Goal: Task Accomplishment & Management: Use online tool/utility

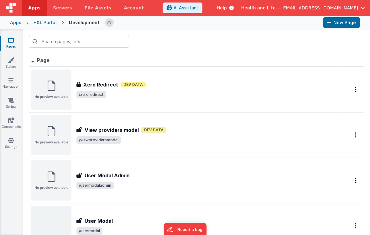
drag, startPoint x: 226, startPoint y: 46, endPoint x: 232, endPoint y: 40, distance: 9.1
click at [226, 46] on div at bounding box center [197, 41] width 348 height 24
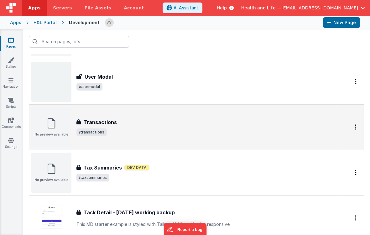
scroll to position [167, 0]
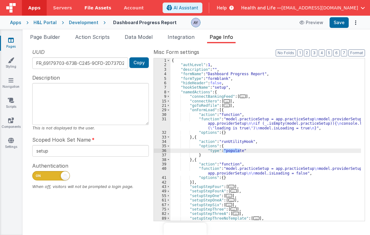
click at [93, 23] on div "Development" at bounding box center [83, 22] width 29 height 6
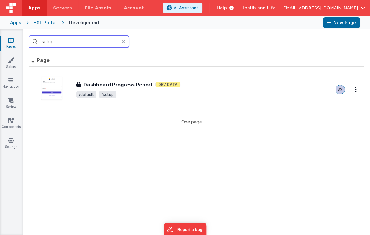
click at [76, 43] on input "setup" at bounding box center [79, 42] width 100 height 12
type input "conn"
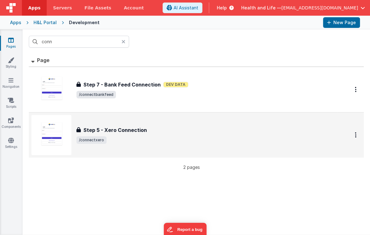
click at [87, 127] on h3 "Step 5 - Xero Connection" at bounding box center [115, 130] width 64 height 8
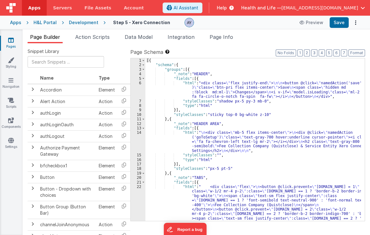
click at [264, 138] on div "[{ "schema" : { "groups" : [{ "_note" : "HEADER" , "fields" : [{ "html" : "<div…" at bounding box center [253, 164] width 216 height 212
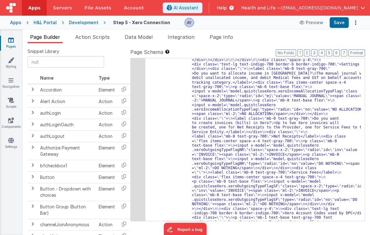
scroll to position [290, 0]
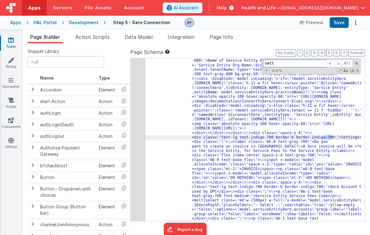
scroll to position [749, 0]
type input "settubgs"
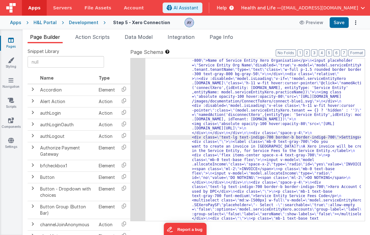
click at [133, 125] on div "38" at bounding box center [138, 146] width 15 height 203
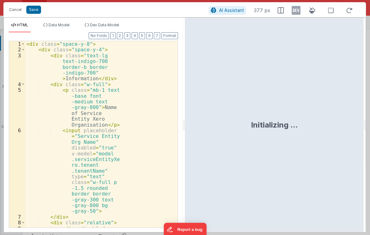
scroll to position [781, 0]
click at [123, 120] on div "< div class = "space-y-8" > < div class = "space-y-4" > < div class = "text-lg …" at bounding box center [99, 207] width 149 height 333
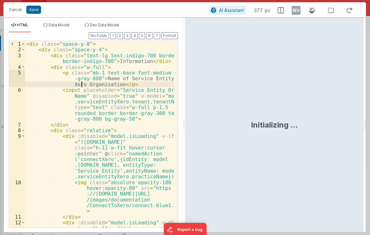
click at [111, 61] on div "< div class = "space-y-8" > < div class = "space-y-4" > < div class = "text-lg …" at bounding box center [99, 163] width 149 height 245
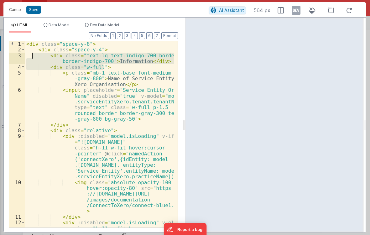
drag, startPoint x: 114, startPoint y: 68, endPoint x: 31, endPoint y: 58, distance: 84.0
click at [31, 58] on div "< div class = "space-y-8" > < div class = "space-y-4" > < div class = "text-lg …" at bounding box center [99, 163] width 149 height 245
click at [97, 65] on div "< div class = "space-y-8" > < div class = "space-y-4" > < div class = "text-lg …" at bounding box center [99, 134] width 149 height 187
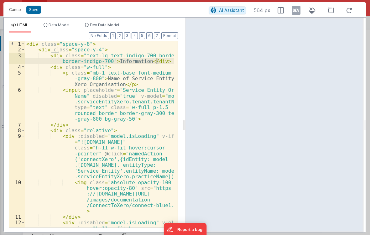
drag, startPoint x: 161, startPoint y: 62, endPoint x: 155, endPoint y: 62, distance: 5.7
click at [155, 62] on div "< div class = "space-y-8" > < div class = "space-y-4" > < div class = "text-lg …" at bounding box center [99, 163] width 149 height 245
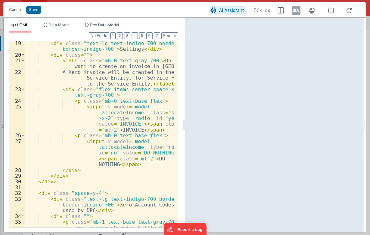
scroll to position [277, 0]
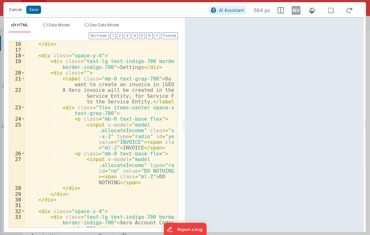
click at [15, 10] on button "Cancel" at bounding box center [15, 9] width 19 height 9
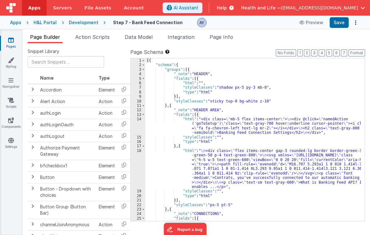
click at [169, 86] on div "[{ "schema" : { "groups" : [{ "_note" : "HEADER" , "fields" : [{ "html" : "" , …" at bounding box center [253, 166] width 216 height 217
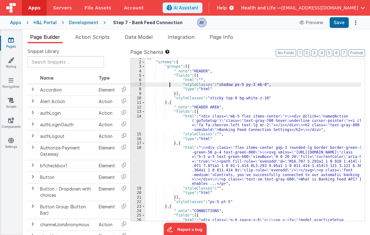
scroll to position [4, 0]
click at [167, 115] on div "[{ "schema" : { "groups" : [{ "_note" : "HEADER" , "fields" : [{ "html" : "" , …" at bounding box center [253, 163] width 216 height 217
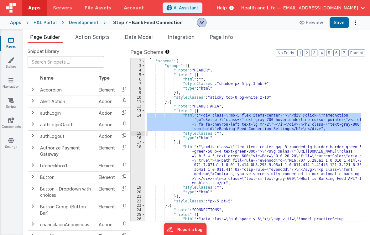
click at [140, 121] on div "14" at bounding box center [138, 122] width 15 height 18
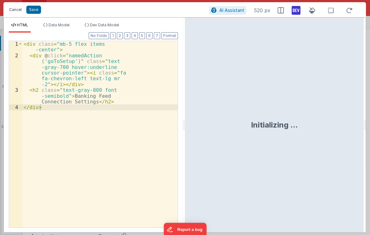
click at [16, 10] on button "Cancel" at bounding box center [15, 9] width 19 height 9
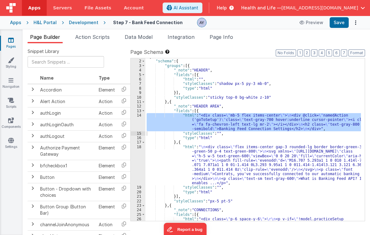
click at [206, 172] on div "Cancel Save AI Assistant 520 px HTML Data Model Dev Data Model Format 7 6 5 4 3…" at bounding box center [185, 117] width 370 height 235
click at [138, 166] on div "18" at bounding box center [138, 165] width 15 height 41
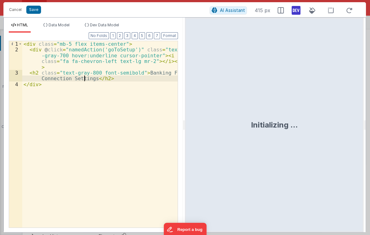
click at [85, 81] on div "< div class = "mb-5 flex items-center" > < div @ click = "namedAction('goToSetu…" at bounding box center [99, 140] width 155 height 198
click at [109, 79] on div "< div class = "mb-5 flex items-center" > < div @ click = "namedAction('goToSetu…" at bounding box center [99, 140] width 155 height 198
click at [18, 10] on button "Cancel" at bounding box center [15, 9] width 19 height 9
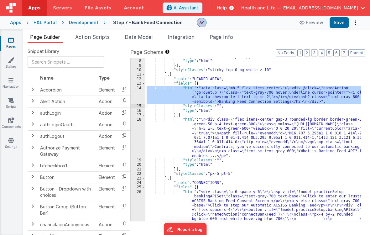
click at [196, 119] on div ""styleClasses" : "shadow px-5 py-3 mb-0" , "type" : "html" }] , "styleClasses" …" at bounding box center [253, 162] width 216 height 217
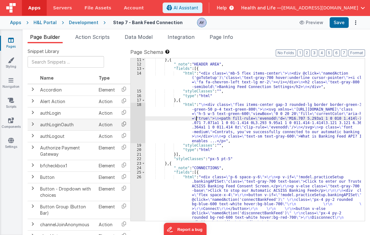
scroll to position [0, 0]
click at [132, 117] on div "18" at bounding box center [138, 123] width 15 height 41
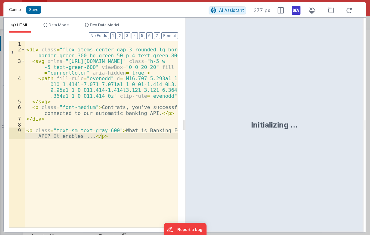
click at [13, 8] on button "Cancel" at bounding box center [15, 9] width 19 height 9
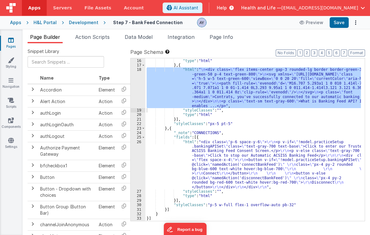
scroll to position [81, 0]
click at [216, 154] on div ""styleClasses" : "" , "type" : "html" } , { "html" : " \n <div class= \" flex i…" at bounding box center [253, 140] width 216 height 172
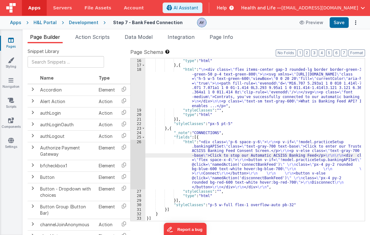
click at [132, 150] on div "26" at bounding box center [138, 165] width 15 height 50
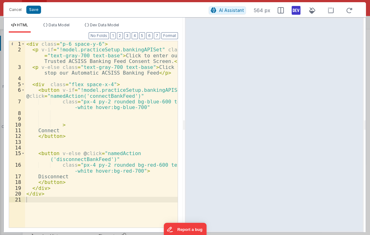
click at [25, 13] on div "Cancel Save" at bounding box center [107, 9] width 203 height 9
click at [20, 11] on button "Cancel" at bounding box center [15, 9] width 19 height 9
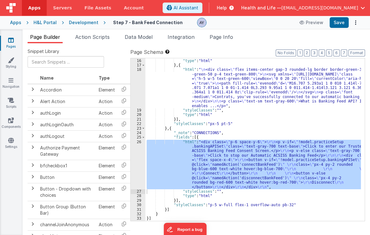
click at [230, 90] on div ""styleClasses" : "" , "type" : "html" } , { "html" : " \n <div class= \" flex i…" at bounding box center [253, 140] width 216 height 172
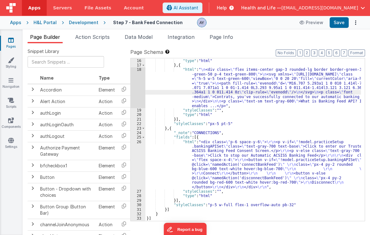
click at [137, 88] on div "18" at bounding box center [138, 87] width 15 height 41
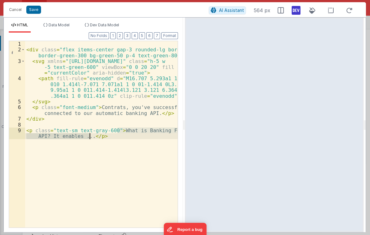
drag, startPoint x: 117, startPoint y: 129, endPoint x: 89, endPoint y: 137, distance: 29.1
click at [89, 137] on div "< div class = "flex items-center gap-3 rounded-lg border border-green-300 bg-gr…" at bounding box center [101, 143] width 153 height 204
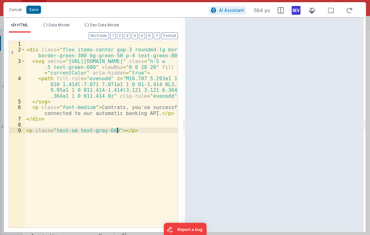
click at [100, 105] on div "< div class = "flex items-center gap-3 rounded-lg border border-green-300 bg-gr…" at bounding box center [101, 140] width 153 height 198
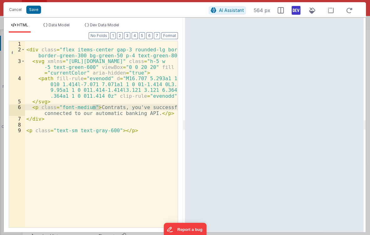
click at [82, 109] on div "< div class = "flex items-center gap-3 rounded-lg border border-green-300 bg-gr…" at bounding box center [101, 140] width 153 height 198
click at [92, 106] on div "< div class = "flex items-center gap-3 rounded-lg border border-green-300 bg-gr…" at bounding box center [101, 140] width 153 height 198
click at [89, 107] on div "< div class = "flex items-center gap-3 rounded-lg border border-green-300 bg-gr…" at bounding box center [101, 140] width 153 height 198
click at [36, 13] on button "Save" at bounding box center [33, 10] width 15 height 8
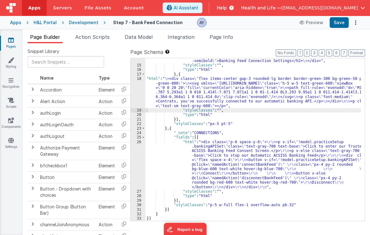
scroll to position [72, 0]
click at [208, 153] on div ""html" : "<div class= \" mb-5 flex items-center \" > \n <div @click= \" namedAc…" at bounding box center [253, 137] width 216 height 185
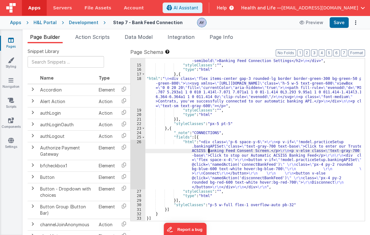
click at [139, 162] on div "26" at bounding box center [138, 165] width 15 height 50
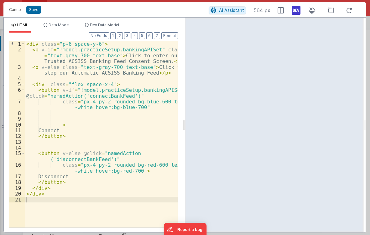
click at [46, 74] on div "< div class = "p-6 space-y-6" > < p v-if = "!model.practiceSetup.bankingAPISet"…" at bounding box center [101, 140] width 153 height 198
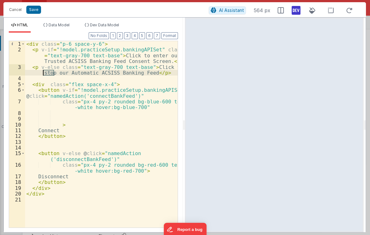
click at [46, 74] on div "< div class = "p-6 space-y-6" > < p v-if = "!model.practiceSetup.bankingAPISet"…" at bounding box center [101, 140] width 153 height 198
drag, startPoint x: 74, startPoint y: 71, endPoint x: 128, endPoint y: 72, distance: 53.9
click at [128, 72] on div "< div class = "p-6 space-y-6" > < p v-if = "!model.practiceSetup.bankingAPISet"…" at bounding box center [101, 140] width 153 height 198
click at [124, 61] on div "< div class = "p-6 space-y-6" > < p v-if = "!model.practiceSetup.bankingAPISet"…" at bounding box center [101, 140] width 153 height 198
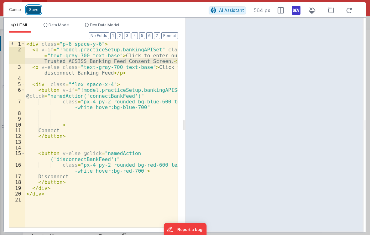
click at [34, 9] on button "Save" at bounding box center [33, 10] width 15 height 8
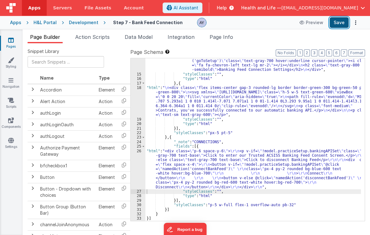
scroll to position [63, 0]
click at [337, 24] on button "Save" at bounding box center [339, 22] width 19 height 11
drag, startPoint x: 161, startPoint y: 170, endPoint x: 150, endPoint y: 170, distance: 10.3
click at [158, 170] on div ""html" : "<div class= \" mb-5 flex items-center \" > \n <div @click= \" namedAc…" at bounding box center [253, 146] width 216 height 185
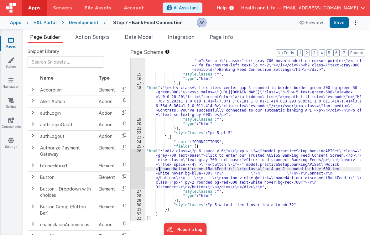
click at [139, 169] on div "26" at bounding box center [138, 169] width 15 height 41
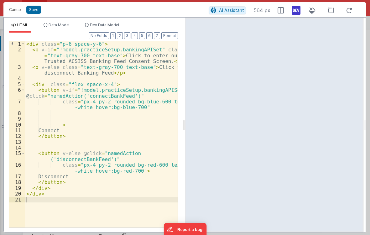
click at [76, 73] on div "< div class = "p-6 space-y-6" > < p v-if = "!model.practiceSetup.bankingAPISet"…" at bounding box center [101, 140] width 153 height 198
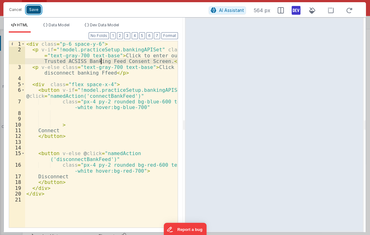
click at [38, 12] on button "Save" at bounding box center [33, 10] width 15 height 8
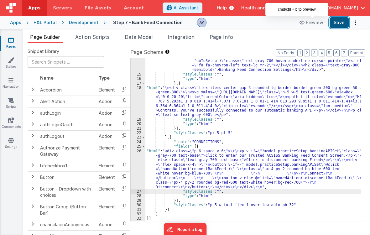
click at [339, 21] on button "Save" at bounding box center [339, 22] width 19 height 11
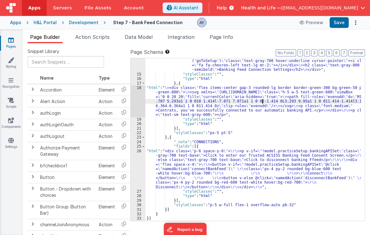
click at [263, 99] on div ""html" : "<div class= \" mb-5 flex items-center \" > \n <div @click= \" namedAc…" at bounding box center [253, 146] width 216 height 185
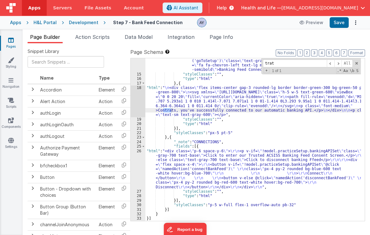
type input "trat"
click at [165, 108] on div ""html" : "<div class= \" mb-5 flex items-center \" > \n <div @click= \" namedAc…" at bounding box center [253, 139] width 216 height 163
click at [337, 23] on button "Save" at bounding box center [339, 22] width 19 height 11
click at [290, 129] on div ""html" : "<div class= \" mb-5 flex items-center \" > \n <div @click= \" namedAc…" at bounding box center [253, 146] width 216 height 185
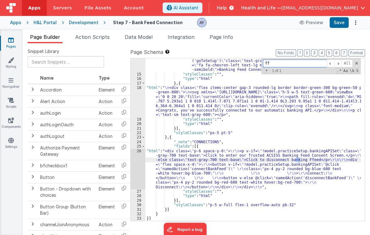
type input "ff"
click at [298, 161] on div ""html" : "<div class= \" mb-5 flex items-center \" > \n <div @click= \" namedAc…" at bounding box center [253, 139] width 216 height 163
click at [337, 25] on button "Save" at bounding box center [339, 22] width 19 height 11
click at [100, 41] on li "Action Scripts" at bounding box center [92, 38] width 39 height 10
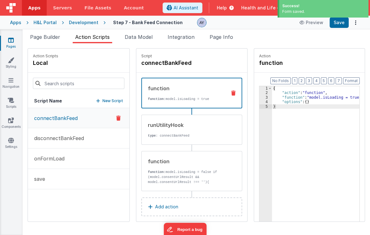
click at [71, 120] on p "connectBankFeed" at bounding box center [53, 118] width 47 height 8
click at [182, 139] on div "runUtilityHook type : connectBankFeed" at bounding box center [191, 130] width 101 height 30
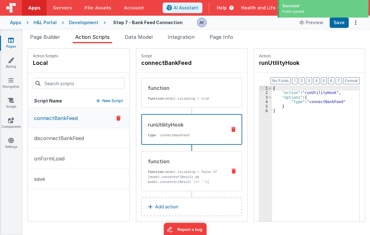
click at [177, 166] on div "function function: model.isLoading = false if (model.consentUrlResult && model.…" at bounding box center [183, 171] width 83 height 27
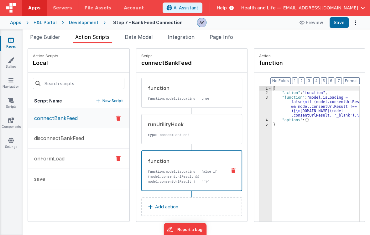
click at [42, 152] on button "onFormLoad" at bounding box center [79, 159] width 102 height 20
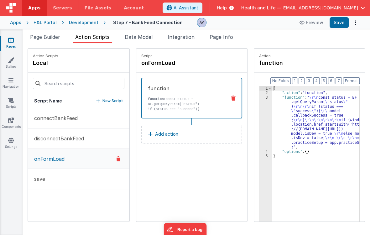
click at [149, 117] on p "if (window.location.href.startsWith(' https://hnldev.fmbetterforms.com/' )) mod…" at bounding box center [186, 127] width 77 height 20
click at [272, 110] on div "3" at bounding box center [266, 122] width 13 height 54
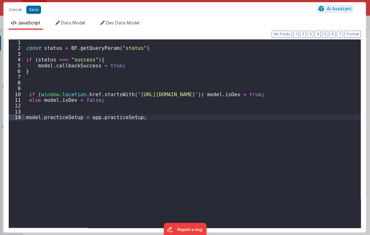
click at [136, 94] on div "const status = BF . getQueryParam ( "status" ) if ( status === "success" ) { mo…" at bounding box center [193, 139] width 336 height 200
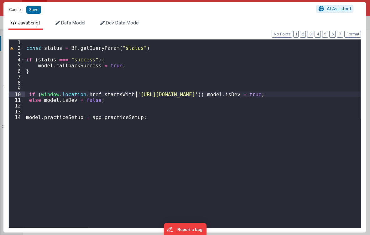
click at [145, 85] on div "const status = BF . getQueryParam ( "status" ) if ( status === "success" ) { mo…" at bounding box center [193, 139] width 336 height 200
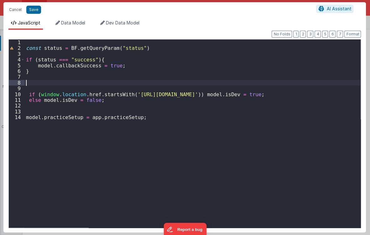
click at [146, 89] on div "const status = BF . getQueryParam ( "status" ) if ( status === "success" ) { mo…" at bounding box center [193, 139] width 336 height 200
click at [139, 70] on div "const status = BF . getQueryParam ( "status" ) if ( status === "success" ) { mo…" at bounding box center [193, 139] width 336 height 200
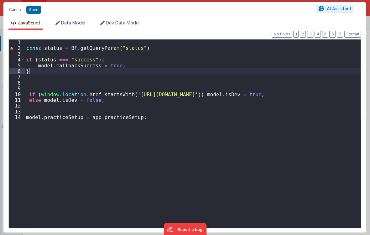
click at [140, 63] on div "const status = BF . getQueryParam ( "status" ) if ( status === "success" ) { mo…" at bounding box center [193, 139] width 336 height 200
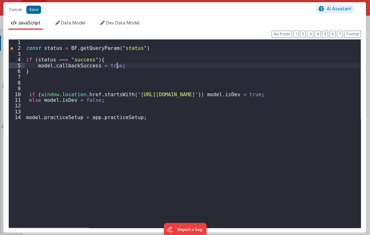
click at [138, 49] on div "const status = BF . getQueryParam ( "status" ) if ( status === "success" ) { mo…" at bounding box center [193, 139] width 336 height 200
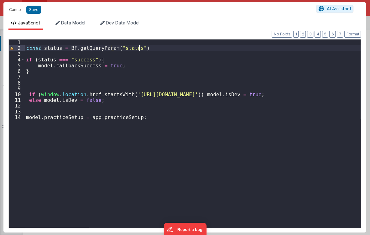
click at [139, 56] on div "const status = BF . getQueryParam ( "status" ) if ( status === "success" ) { mo…" at bounding box center [193, 139] width 336 height 200
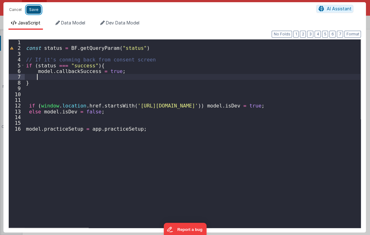
click at [34, 12] on button "Save" at bounding box center [33, 10] width 15 height 8
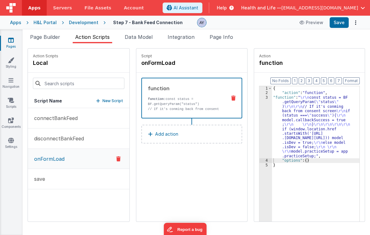
click at [150, 169] on div "Script onFormLoad function function: const status = BF.getQueryParam("status") …" at bounding box center [191, 135] width 111 height 173
click at [272, 119] on div "3" at bounding box center [266, 126] width 13 height 63
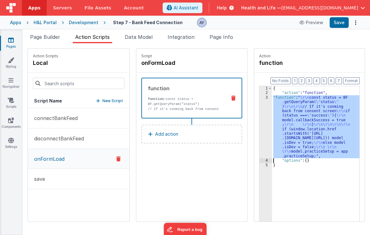
click at [272, 124] on div "3" at bounding box center [266, 126] width 13 height 63
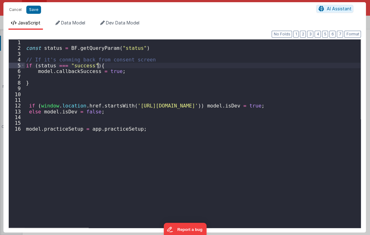
click at [134, 66] on div "const status = BF . getQueryParam ( "status" ) // If it's conming back from con…" at bounding box center [193, 139] width 336 height 200
click at [135, 72] on div "const status = BF . getQueryParam ( "status" ) // If it's conming back from con…" at bounding box center [193, 139] width 336 height 200
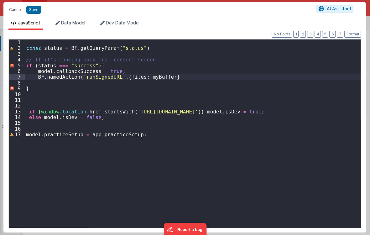
click at [97, 79] on div "const status = BF . getQueryParam ( "status" ) // If it's conming back from con…" at bounding box center [193, 139] width 336 height 200
click at [178, 79] on div "const status = BF . getQueryParam ( "status" ) // If it's conming back from con…" at bounding box center [193, 139] width 336 height 200
click at [34, 12] on button "Save" at bounding box center [33, 10] width 15 height 8
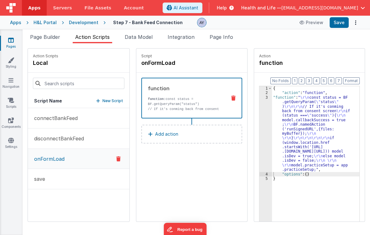
click at [140, 182] on div "Script onFormLoad function function: const status = BF.getQueryParam("status") …" at bounding box center [191, 135] width 111 height 173
click at [103, 100] on p "New Script" at bounding box center [113, 101] width 21 height 6
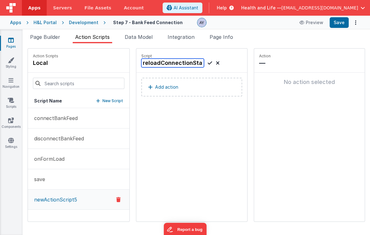
scroll to position [0, 6]
type input "reloadConnectionStatus"
click at [208, 64] on icon at bounding box center [210, 63] width 4 height 8
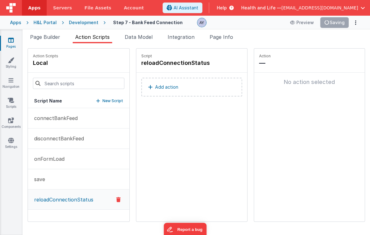
click at [186, 90] on button "Add action" at bounding box center [191, 87] width 101 height 19
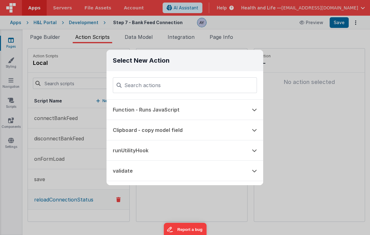
click at [206, 91] on input at bounding box center [185, 85] width 144 height 16
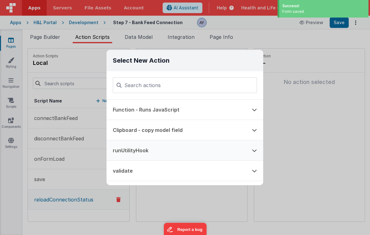
drag, startPoint x: 188, startPoint y: 155, endPoint x: 192, endPoint y: 139, distance: 16.3
click at [188, 153] on button "runUtilityHook" at bounding box center [176, 150] width 139 height 20
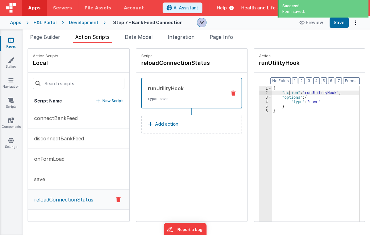
click at [287, 94] on div "{ "action" : "runUtilityHook" , "options" : { "type" : "save" } }" at bounding box center [317, 168] width 91 height 164
click at [300, 97] on div "{ "action" : "runUtilityHook" , "options" : { "type" : "save" } }" at bounding box center [317, 168] width 91 height 164
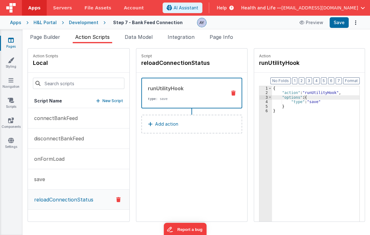
drag, startPoint x: 301, startPoint y: 99, endPoint x: 303, endPoint y: 102, distance: 4.1
click at [301, 99] on div "{ "action" : "runUtilityHook" , "options" : { "type" : "save" } }" at bounding box center [317, 168] width 91 height 164
click at [303, 102] on div "{ "action" : "runUtilityHook" , "options" : { "type" : "save" } }" at bounding box center [317, 168] width 91 height 164
click at [308, 103] on div "{ "action" : "runUtilityHook" , "options" : { "type" : "save" } }" at bounding box center [317, 168] width 91 height 164
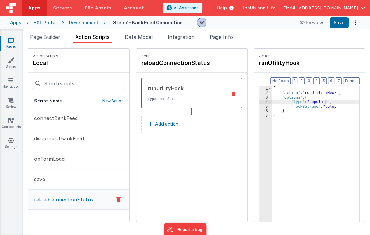
click at [334, 120] on div "{ "action" : "runUtilityHook" , "options" : { "type" : "populate" , "hookSetNam…" at bounding box center [317, 168] width 91 height 164
click at [318, 121] on div "{ "action" : "runUtilityHook" , "options" : { "type" : "populate" , "hookSetNam…" at bounding box center [317, 168] width 91 height 164
click at [316, 107] on div "{ "action" : "runUtilityHook" , "options" : { "type" : "populate" , "hookSetNam…" at bounding box center [317, 168] width 91 height 164
click at [313, 96] on div "{ "action" : "runUtilityHook" , "options" : { "type" : "populate" , "hookSetNam…" at bounding box center [317, 168] width 91 height 164
click at [330, 107] on div "{ "action" : "runUtilityHook" , "options" : { "type" : "populate" , "hookSetNam…" at bounding box center [317, 168] width 91 height 164
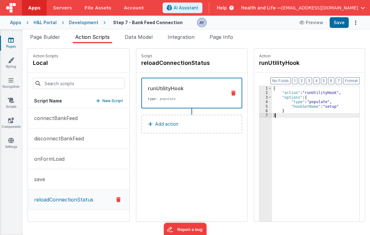
click at [328, 114] on div "{ "action" : "runUtilityHook" , "options" : { "type" : "populate" , "hookSetNam…" at bounding box center [317, 168] width 91 height 164
click at [308, 104] on div "{ "action" : "runUtilityHook" , "options" : { "type" : "populate" , "hookSetNam…" at bounding box center [317, 168] width 91 height 164
click at [316, 112] on div "{ "action" : "runUtilityHook" , "options" : { "type" : "populate" , "hookSetNam…" at bounding box center [317, 168] width 91 height 164
click at [319, 104] on div "{ "action" : "runUtilityHook" , "options" : { "type" : "populate" , "hookSetNam…" at bounding box center [317, 168] width 91 height 164
click at [330, 95] on div "{ "action" : "runUtilityHook" , "options" : { "type" : "populate" , "hookSetNam…" at bounding box center [317, 168] width 91 height 164
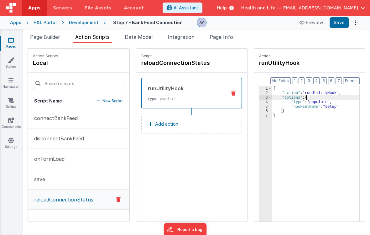
click at [311, 98] on div "{ "action" : "runUtilityHook" , "options" : { "type" : "populate" , "hookSetNam…" at bounding box center [317, 168] width 91 height 164
click at [302, 96] on div "{ "action" : "runUtilityHook" , "options" : { "type" : "populate" , "hookSetNam…" at bounding box center [317, 168] width 91 height 164
click at [305, 95] on div "{ "action" : "runUtilityHook" , "options" : { "type" : "populate" , "hookSetNam…" at bounding box center [317, 168] width 91 height 164
click at [319, 96] on div "{ "action" : "runUtilityHook" , "options" : { "type" : "populate" , "hookSetNam…" at bounding box center [317, 168] width 91 height 164
click at [317, 103] on div "{ "action" : "runUtilityHook" , "options" : { "type" : "populate" , "hookSetNam…" at bounding box center [317, 168] width 91 height 164
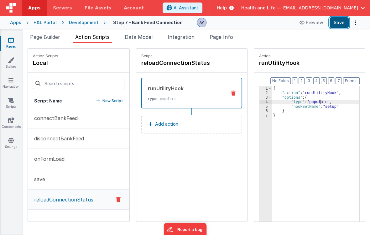
click at [337, 24] on button "Save" at bounding box center [339, 22] width 19 height 11
click at [73, 122] on button "connectBankFeed" at bounding box center [79, 118] width 102 height 20
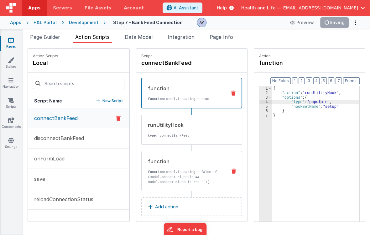
click at [182, 170] on p "function: model.isLoading = false if (model.consentUrlResult && model.consentUr…" at bounding box center [186, 182] width 77 height 25
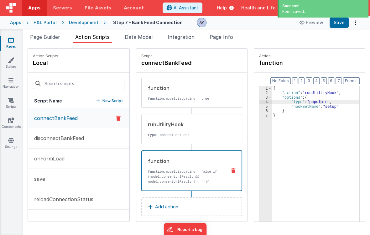
click at [177, 168] on div "function function: model.isLoading = false if (model.consentUrlResult && model.…" at bounding box center [183, 170] width 83 height 27
click at [175, 95] on div "function function: model.isLoading = true" at bounding box center [183, 92] width 83 height 17
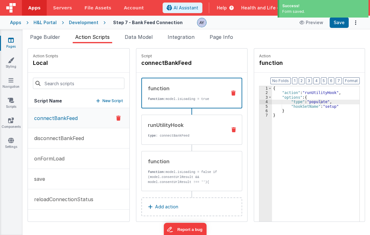
click at [202, 121] on div "runUtilityHook" at bounding box center [186, 125] width 77 height 8
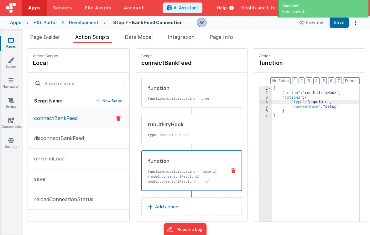
click at [192, 176] on p "function: model.isLoading = false if (model.consentUrlResult && model.consentUr…" at bounding box center [186, 181] width 77 height 25
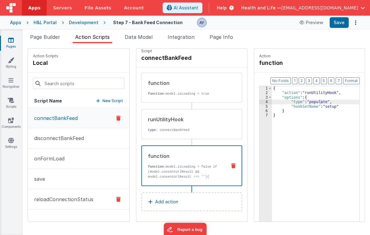
click at [76, 200] on p "reloadConnectionStatus" at bounding box center [61, 200] width 63 height 8
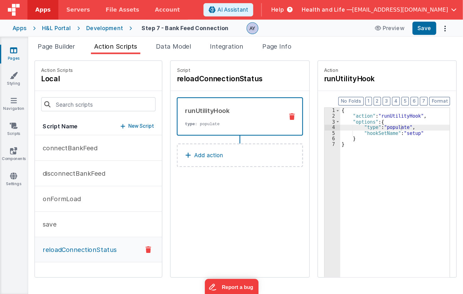
scroll to position [0, 0]
click at [67, 153] on button "onFormLoad" at bounding box center [79, 159] width 102 height 20
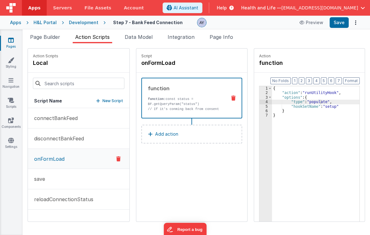
click at [272, 104] on div "5" at bounding box center [266, 106] width 13 height 4
click at [153, 108] on p "// If it's conming back from consent screen if (status === "success"){ model.ca…" at bounding box center [186, 119] width 77 height 25
click at [213, 107] on p "// If it's conming back from consent screen if (status === "success"){ model.ca…" at bounding box center [186, 119] width 77 height 25
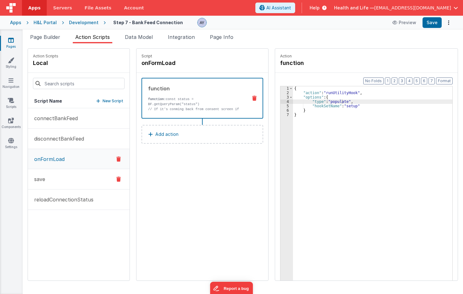
click at [52, 175] on button "save" at bounding box center [79, 179] width 102 height 20
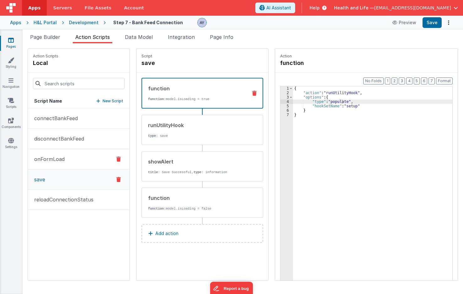
click at [56, 165] on button "onFormLoad" at bounding box center [79, 159] width 102 height 20
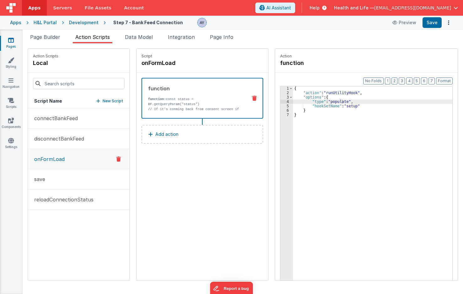
click at [165, 107] on p "// If it's conming back from consent screen if (status === "success"){ model.ca…" at bounding box center [195, 117] width 94 height 20
click at [230, 36] on span "Page Info" at bounding box center [222, 37] width 24 height 6
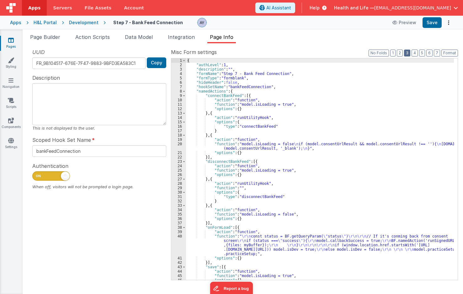
click at [370, 51] on button "3" at bounding box center [407, 53] width 6 height 7
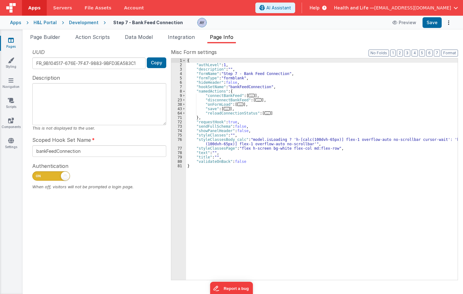
drag, startPoint x: 235, startPoint y: 105, endPoint x: 241, endPoint y: 120, distance: 16.3
click at [237, 105] on span "..." at bounding box center [240, 104] width 6 height 3
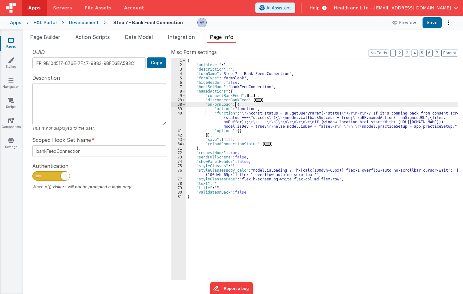
click at [243, 121] on div "{ "authLevel" : 1 , "description" : "" , "formName" : "Step 7 - Bank Feed Conne…" at bounding box center [321, 173] width 271 height 230
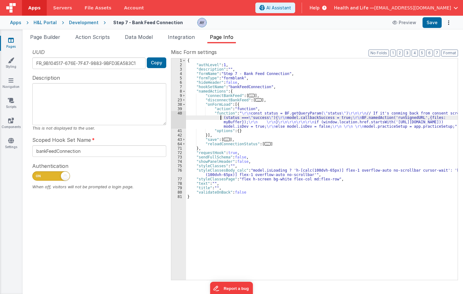
click at [190, 119] on div "{ "authLevel" : 1 , "description" : "" , "formName" : "Step 7 - Bank Feed Conne…" at bounding box center [321, 173] width 271 height 230
click at [181, 114] on div "40" at bounding box center [178, 120] width 15 height 18
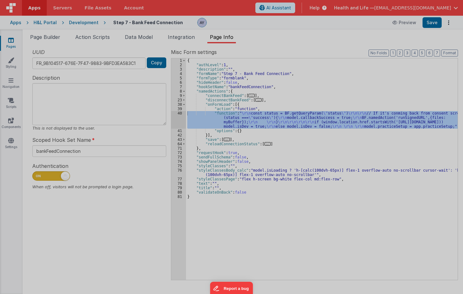
click at [179, 114] on div "const status = BF . getQueryParam ( "status" ) // If it's conming back from con…" at bounding box center [239, 163] width 427 height 258
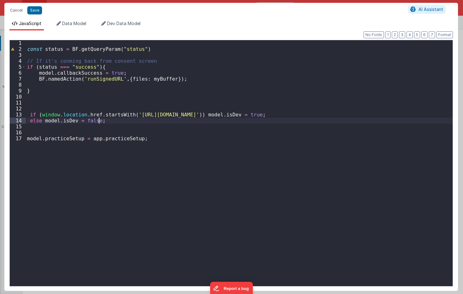
click at [103, 80] on div "const status = BF . getQueryParam ( "status" ) // If it's conming back from con…" at bounding box center [239, 169] width 427 height 258
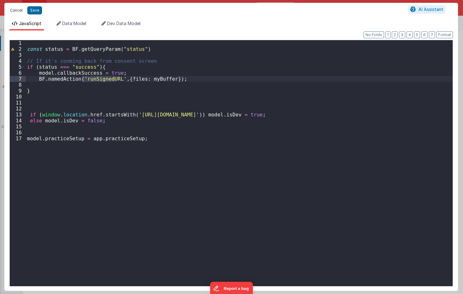
click at [17, 10] on button "Cancel" at bounding box center [16, 10] width 19 height 9
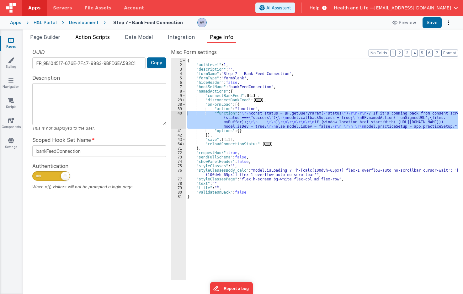
click at [110, 37] on span "Action Scripts" at bounding box center [92, 37] width 34 height 6
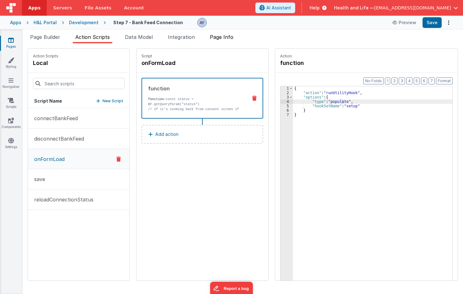
click at [233, 38] on span "Page Info" at bounding box center [222, 37] width 24 height 6
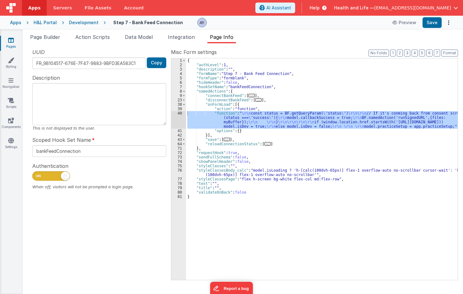
click at [171, 119] on div "40" at bounding box center [178, 120] width 15 height 18
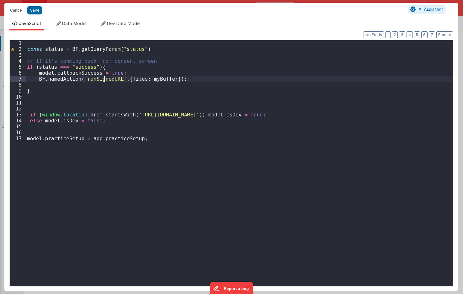
click at [104, 80] on div "const status = BF . getQueryParam ( "status" ) // If it's conming back from con…" at bounding box center [239, 169] width 427 height 258
drag, startPoint x: 145, startPoint y: 80, endPoint x: 194, endPoint y: 79, distance: 49.5
click at [194, 79] on div "const status = BF . getQueryParam ( "status" ) // If it's conming back from con…" at bounding box center [239, 169] width 427 height 258
click at [205, 80] on div "const status = BF . getQueryParam ( "status" ) // If it's conming back from con…" at bounding box center [239, 169] width 427 height 258
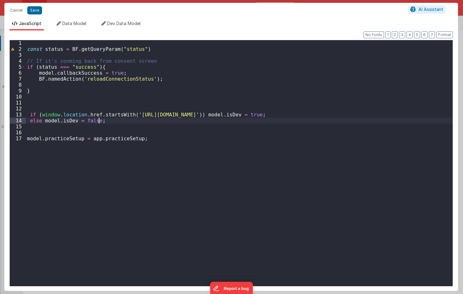
click at [132, 119] on div "const status = BF . getQueryParam ( "status" ) // If it's conming back from con…" at bounding box center [239, 169] width 427 height 258
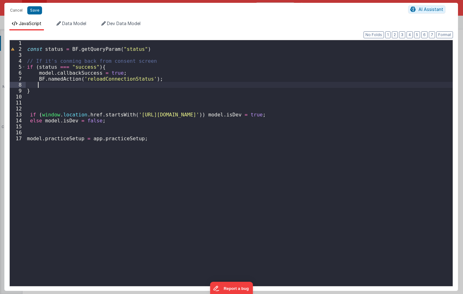
click at [99, 84] on div "const status = BF . getQueryParam ( "status" ) // If it's conming back from con…" at bounding box center [239, 169] width 427 height 258
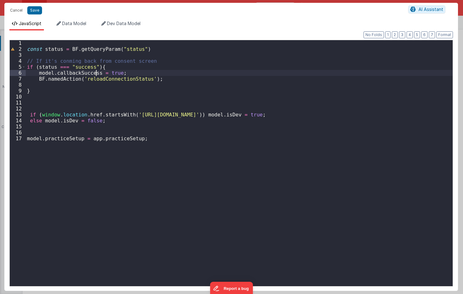
click at [96, 70] on div "const status = BF . getQueryParam ( "status" ) // If it's conming back from con…" at bounding box center [239, 169] width 427 height 258
click at [36, 8] on button "Save" at bounding box center [34, 10] width 15 height 8
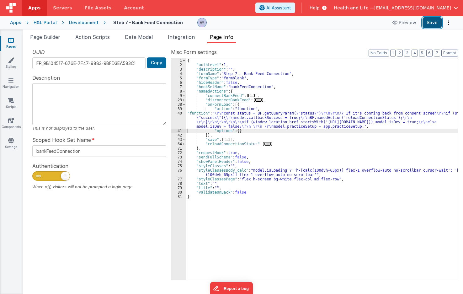
click at [370, 23] on button "Save" at bounding box center [431, 22] width 19 height 11
click at [220, 124] on div "{ "authLevel" : 1 , "description" : "" , "formName" : "Step 7 - Bank Feed Conne…" at bounding box center [321, 173] width 271 height 230
click at [142, 42] on li "Data Model" at bounding box center [138, 38] width 33 height 10
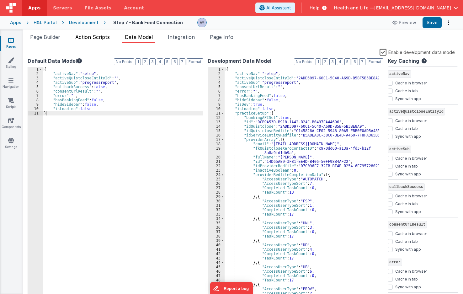
click at [109, 39] on span "Action Scripts" at bounding box center [92, 37] width 34 height 6
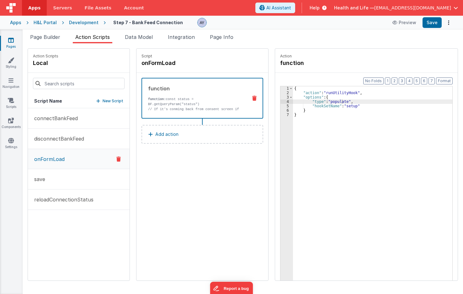
click at [172, 107] on p "// If it's conming back from consent screen if (status === "success"){ model.ca…" at bounding box center [195, 117] width 94 height 20
click at [195, 132] on button "Add action" at bounding box center [202, 134] width 122 height 19
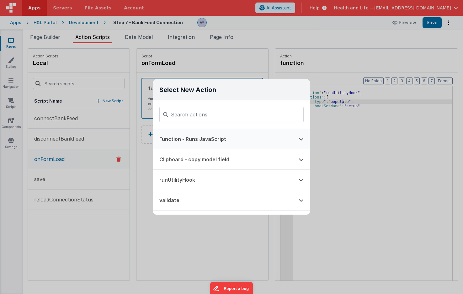
click at [221, 143] on button "Function - Runs JavaScript" at bounding box center [222, 139] width 139 height 20
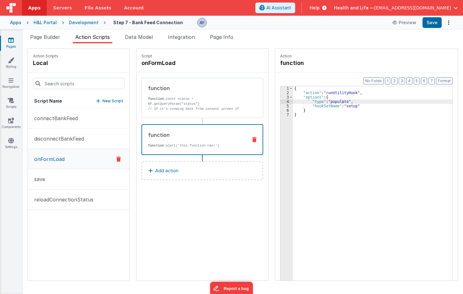
click at [218, 148] on div "function function: alert('this function ran!')" at bounding box center [202, 139] width 122 height 31
click at [216, 146] on p "function: alert('this function ran!')" at bounding box center [195, 145] width 94 height 5
drag, startPoint x: 297, startPoint y: 102, endPoint x: 284, endPoint y: 103, distance: 12.6
click at [296, 101] on div "{ "action" : "runUtilityHook" , "options" : { "type" : "populate" , "hookSetNam…" at bounding box center [375, 197] width 165 height 222
click at [203, 155] on div "function function: const status = BF.getQueryParam("status") // If it's conming…" at bounding box center [202, 129] width 122 height 102
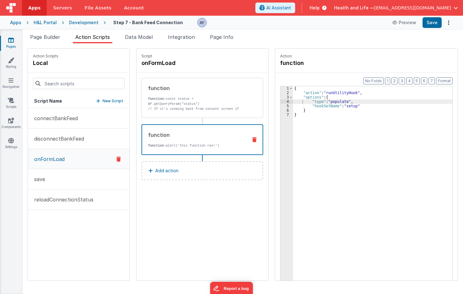
click at [205, 143] on p "function: alert('this function ran!')" at bounding box center [195, 145] width 94 height 5
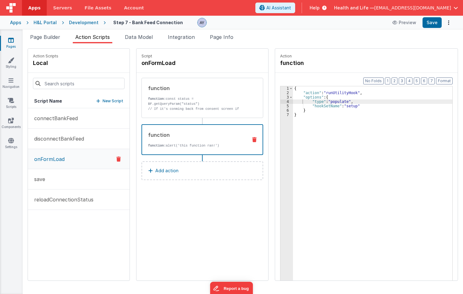
click at [205, 143] on p "function: alert('this function ran!')" at bounding box center [195, 145] width 94 height 5
click at [204, 106] on p "// If it's conming back from consent screen if (status === "success"){ model.ca…" at bounding box center [195, 116] width 95 height 20
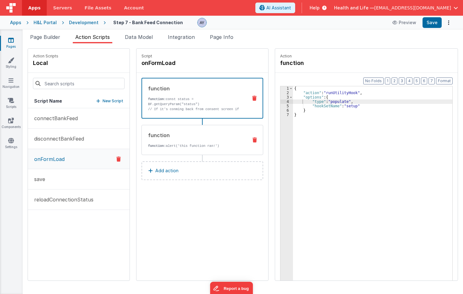
click at [207, 140] on div "function function: alert('this function ran!')" at bounding box center [192, 139] width 101 height 17
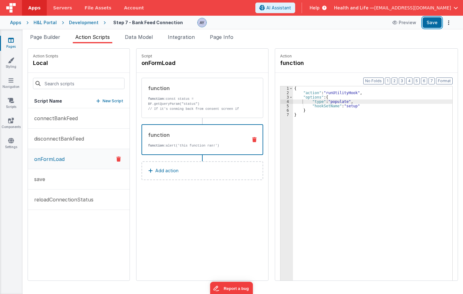
click at [370, 24] on button "Save" at bounding box center [431, 22] width 19 height 11
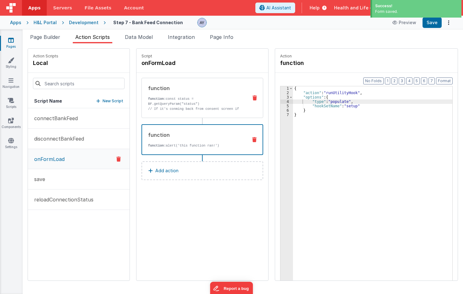
click at [208, 110] on p "// If it's conming back from consent screen if (status === "success"){ model.ca…" at bounding box center [195, 116] width 95 height 20
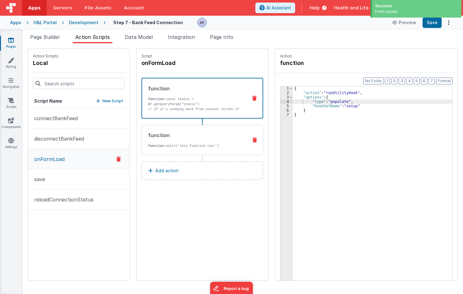
click at [210, 133] on div "function" at bounding box center [195, 135] width 95 height 8
